Goal: Task Accomplishment & Management: Use online tool/utility

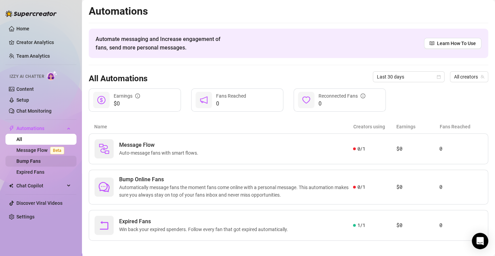
click at [29, 162] on link "Bump Fans" at bounding box center [28, 161] width 24 height 5
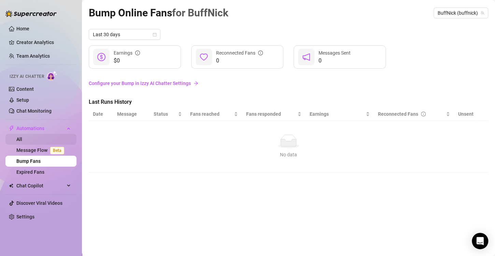
click at [17, 139] on link "All" at bounding box center [19, 139] width 6 height 5
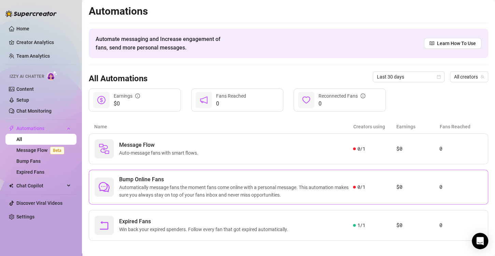
click at [357, 187] on span "0 / 1" at bounding box center [361, 187] width 8 height 8
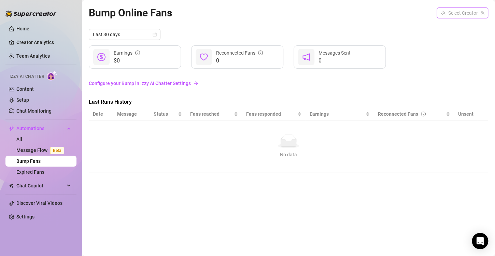
click at [445, 18] on input "search" at bounding box center [459, 13] width 37 height 10
click at [449, 27] on span "BuffNick" at bounding box center [450, 27] width 18 height 8
click at [247, 188] on div "Bump Online Fans for BuffNick BuffNick (buffnick) BuffNick (buffnick) Last 30 d…" at bounding box center [289, 120] width 400 height 231
click at [28, 173] on link "Expired Fans" at bounding box center [30, 171] width 28 height 5
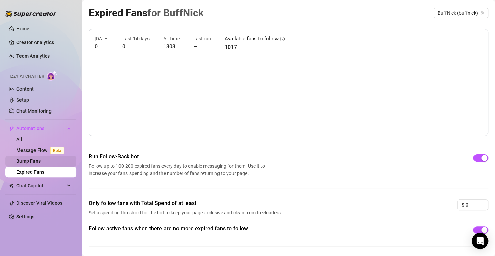
click at [38, 163] on link "Bump Fans" at bounding box center [28, 161] width 24 height 5
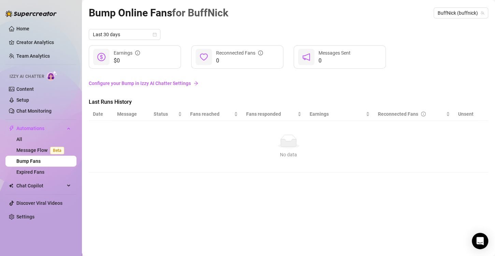
click at [130, 84] on link "Configure your Bump in Izzy AI Chatter Settings" at bounding box center [289, 84] width 400 height 8
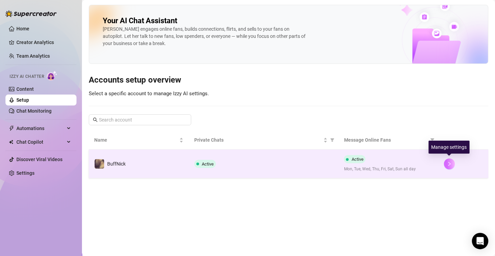
click at [453, 164] on button "button" at bounding box center [449, 164] width 11 height 11
